Goal: Task Accomplishment & Management: Manage account settings

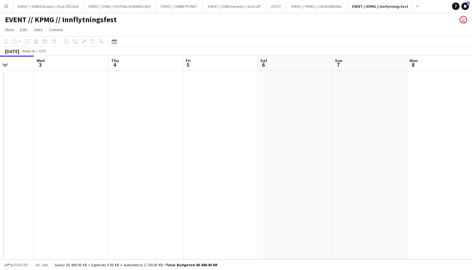
scroll to position [0, 266]
click at [416, 7] on app-icon "Add" at bounding box center [417, 6] width 2 height 2
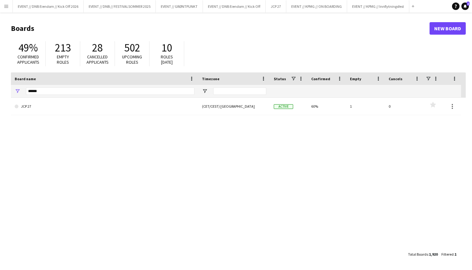
click at [163, 56] on span "Roles [DATE]" at bounding box center [167, 59] width 12 height 11
click at [210, 47] on div "49% Confirmed applicants 213 Empty roles 28 Cancelled applicants 502 Upcoming r…" at bounding box center [238, 55] width 455 height 34
click at [144, 90] on input "******" at bounding box center [110, 90] width 169 height 7
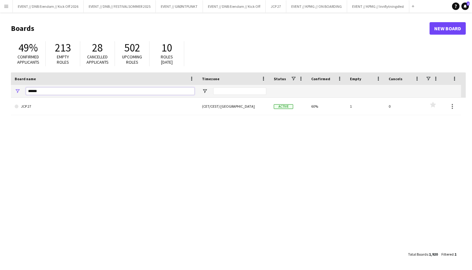
click at [144, 90] on input "******" at bounding box center [110, 90] width 169 height 7
type input "*"
drag, startPoint x: 129, startPoint y: 91, endPoint x: 0, endPoint y: 92, distance: 129.0
click at [0, 92] on main "Boards New Board 49% Confirmed applicants 213 Empty roles 28 Cancelled applican…" at bounding box center [236, 140] width 472 height 257
type input "****"
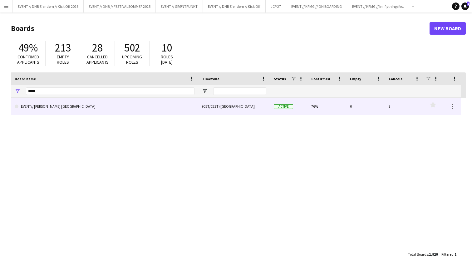
click at [42, 108] on link "EVENT// [PERSON_NAME] [GEOGRAPHIC_DATA]" at bounding box center [105, 106] width 180 height 17
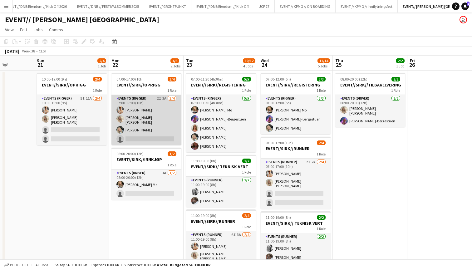
click at [154, 114] on app-card-role "Events (Rigger) 2I 3A [DATE] 07:00-17:00 (10h) [PERSON_NAME] [PERSON_NAME] [PER…" at bounding box center [146, 120] width 70 height 50
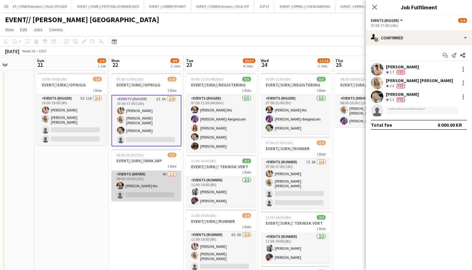
click at [150, 197] on app-card-role "Events (Driver) 4A [DATE] 08:00-20:00 (12h) [PERSON_NAME] single-neutral-actions" at bounding box center [146, 186] width 70 height 30
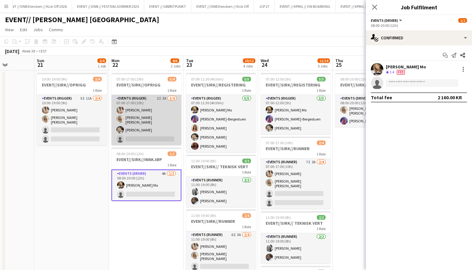
click at [167, 135] on app-card-role "Events (Rigger) 2I 3A [DATE] 07:00-17:00 (10h) [PERSON_NAME] [PERSON_NAME] [PER…" at bounding box center [146, 120] width 70 height 50
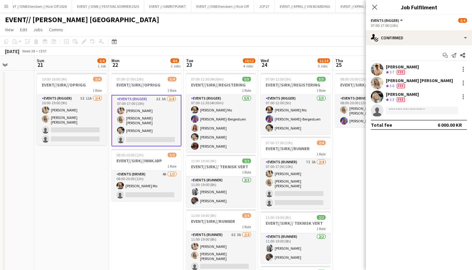
click at [427, 47] on div "Start chat Send notification Share [PERSON_NAME] Crew rating 3.7 Fee [PERSON_NA…" at bounding box center [419, 90] width 106 height 90
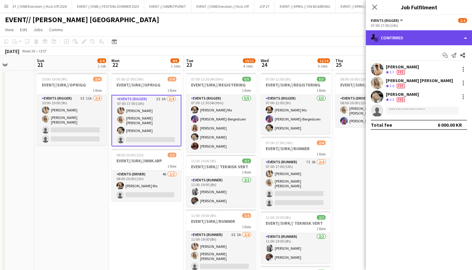
click at [431, 44] on div "single-neutral-actions-check-2 Confirmed" at bounding box center [419, 37] width 106 height 15
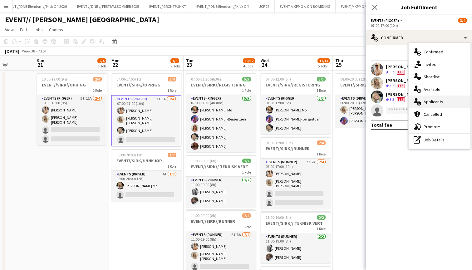
click at [437, 101] on span "Applicants" at bounding box center [434, 102] width 20 height 6
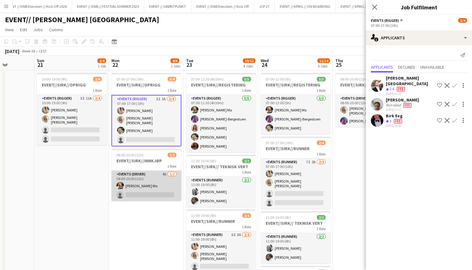
click at [155, 172] on app-card-role "Events (Driver) 4A [DATE] 08:00-20:00 (12h) [PERSON_NAME] single-neutral-actions" at bounding box center [146, 186] width 70 height 30
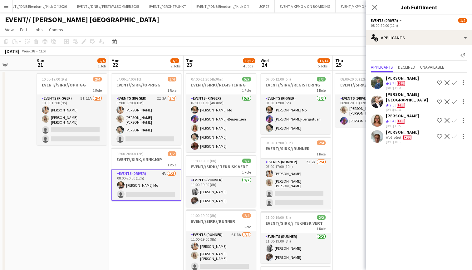
click at [351, 152] on app-date-cell "08:00-20:00 (12h) 2/2 EVENT//[PERSON_NAME]//TILBAKELVERING 1 Role Events (Drive…" at bounding box center [370, 244] width 75 height 347
